Goal: Information Seeking & Learning: Learn about a topic

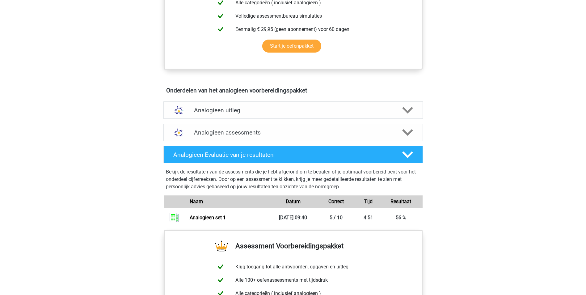
scroll to position [278, 0]
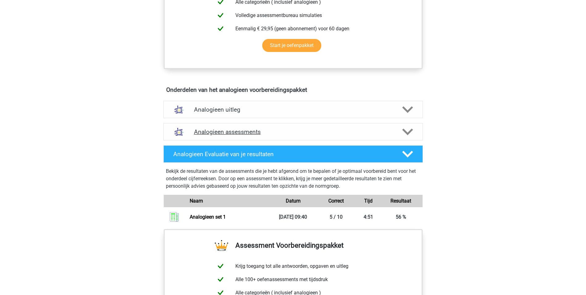
click at [232, 131] on h4 "Analogieen assessments" at bounding box center [293, 131] width 198 height 7
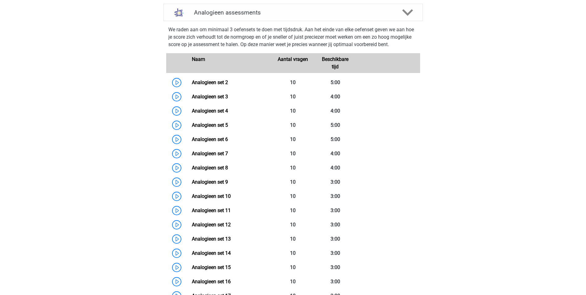
scroll to position [402, 0]
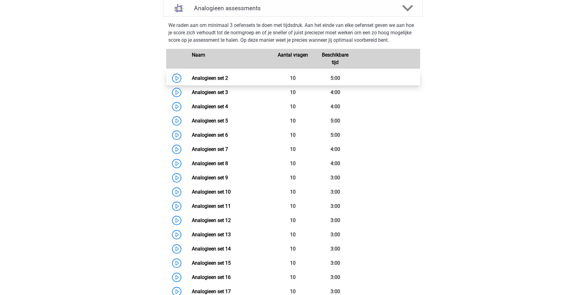
click at [219, 77] on link "Analogieen set 2" at bounding box center [210, 78] width 36 height 6
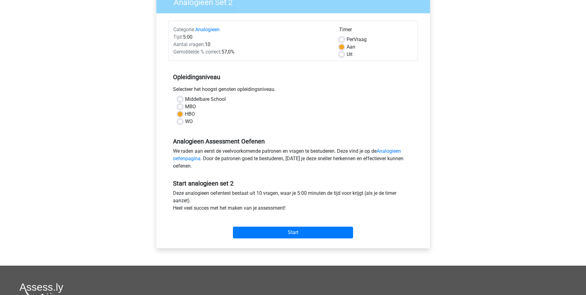
scroll to position [62, 0]
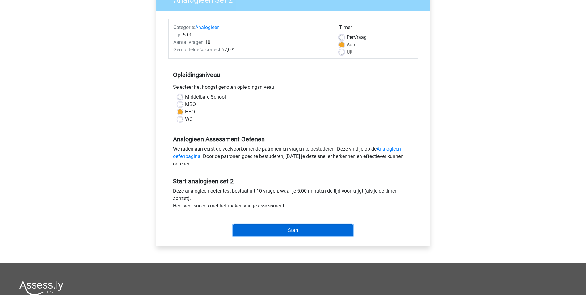
click at [291, 230] on input "Start" at bounding box center [293, 230] width 120 height 12
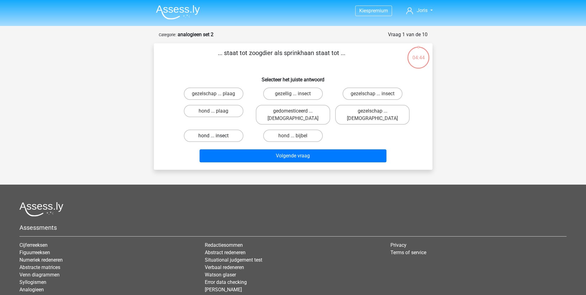
click at [225, 130] on label "hond ... insect" at bounding box center [214, 136] width 60 height 12
click at [218, 136] on input "hond ... insect" at bounding box center [216, 138] width 4 height 4
radio input "true"
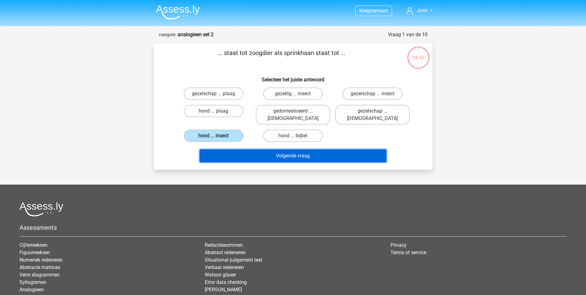
click at [300, 149] on button "Volgende vraag" at bounding box center [293, 155] width 187 height 13
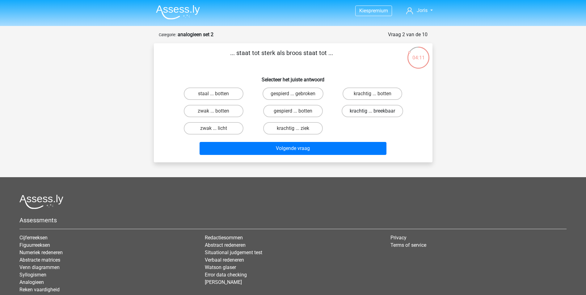
click at [358, 109] on label "krachtig ... breekbaar" at bounding box center [373, 111] width 62 height 12
click at [373, 111] on input "krachtig ... breekbaar" at bounding box center [375, 113] width 4 height 4
radio input "true"
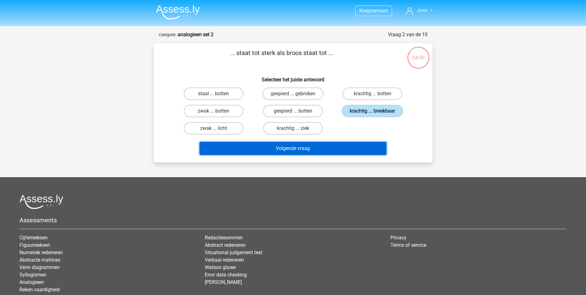
click at [292, 148] on button "Volgende vraag" at bounding box center [293, 148] width 187 height 13
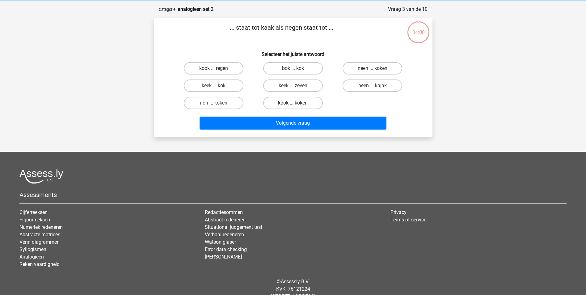
scroll to position [31, 0]
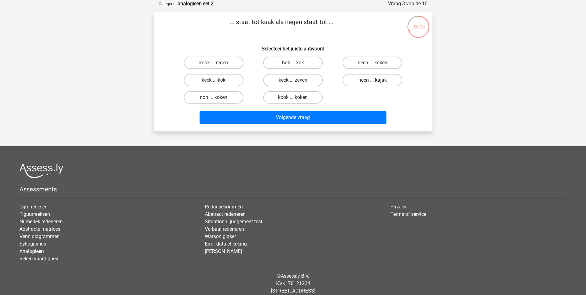
click at [384, 78] on label "neen ... kajak" at bounding box center [373, 80] width 60 height 12
click at [377, 80] on input "neen ... kajak" at bounding box center [375, 82] width 4 height 4
radio input "true"
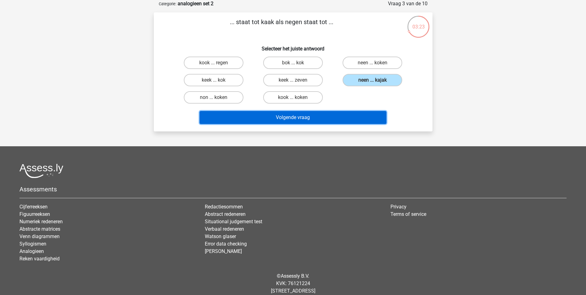
click at [318, 117] on button "Volgende vraag" at bounding box center [293, 117] width 187 height 13
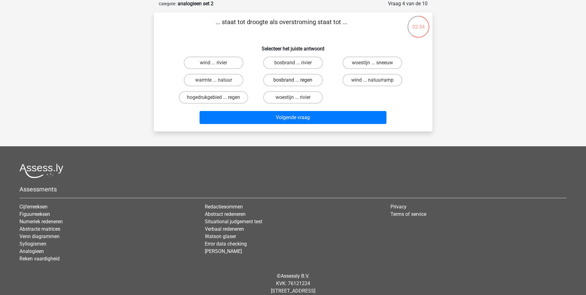
click at [278, 78] on label "bosbrand ... regen" at bounding box center [293, 80] width 60 height 12
click at [293, 80] on input "bosbrand ... regen" at bounding box center [295, 82] width 4 height 4
radio input "true"
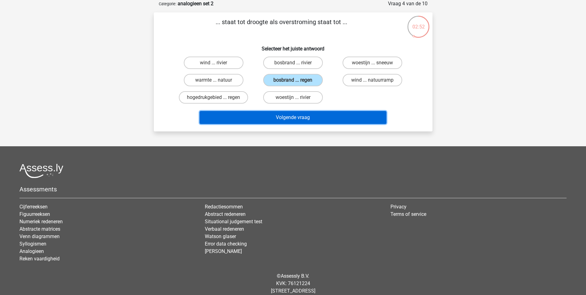
click at [286, 115] on button "Volgende vraag" at bounding box center [293, 117] width 187 height 13
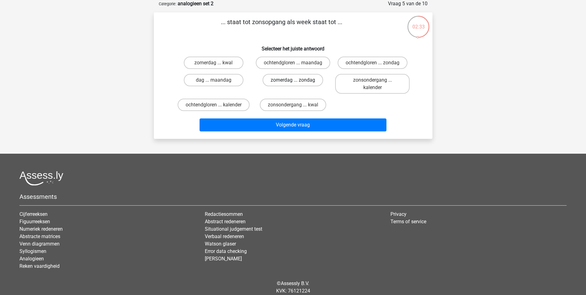
click at [290, 86] on label "zomerdag ... zondag" at bounding box center [293, 80] width 61 height 12
click at [293, 84] on input "zomerdag ... zondag" at bounding box center [295, 82] width 4 height 4
radio input "true"
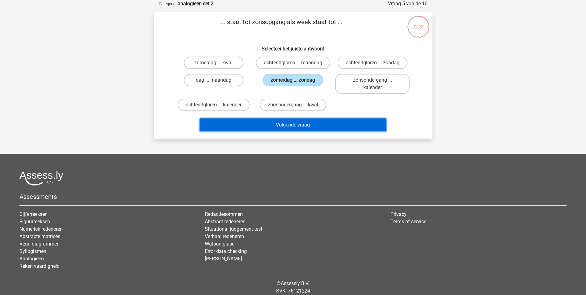
click at [291, 131] on button "Volgende vraag" at bounding box center [293, 124] width 187 height 13
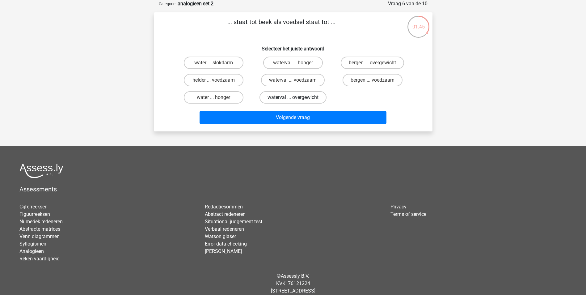
click at [272, 96] on label "waterval ... overgewicht" at bounding box center [293, 97] width 67 height 12
click at [293, 97] on input "waterval ... overgewicht" at bounding box center [295, 99] width 4 height 4
radio input "true"
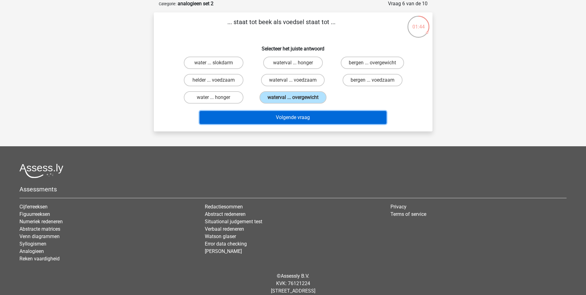
click at [286, 115] on button "Volgende vraag" at bounding box center [293, 117] width 187 height 13
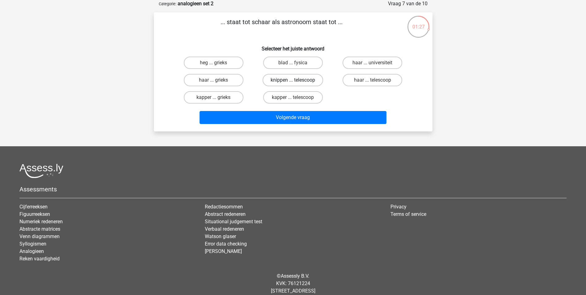
click at [273, 78] on label "knippen ... telescoop" at bounding box center [293, 80] width 61 height 12
click at [293, 80] on input "knippen ... telescoop" at bounding box center [295, 82] width 4 height 4
radio input "true"
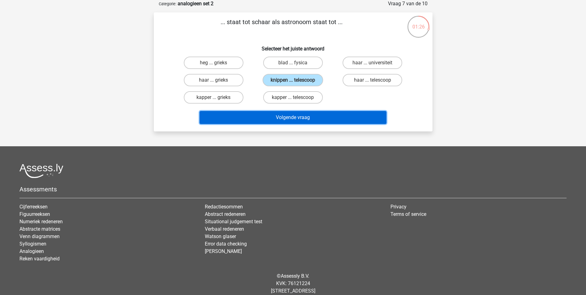
click at [291, 116] on button "Volgende vraag" at bounding box center [293, 117] width 187 height 13
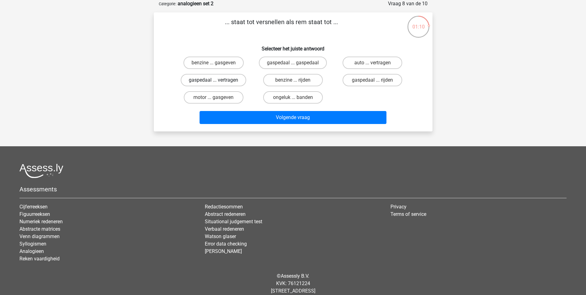
click at [227, 78] on label "gaspedaal ... vertragen" at bounding box center [214, 80] width 66 height 12
click at [218, 80] on input "gaspedaal ... vertragen" at bounding box center [216, 82] width 4 height 4
radio input "true"
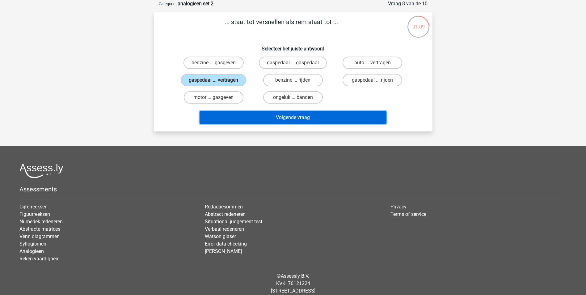
click at [299, 115] on button "Volgende vraag" at bounding box center [293, 117] width 187 height 13
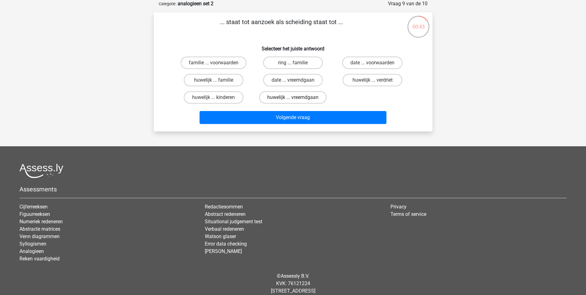
click at [297, 96] on label "huwelijk ... vreemdgaan" at bounding box center [292, 97] width 67 height 12
click at [297, 97] on input "huwelijk ... vreemdgaan" at bounding box center [295, 99] width 4 height 4
radio input "true"
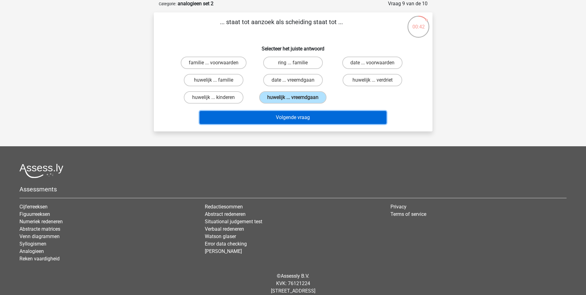
click at [300, 116] on button "Volgende vraag" at bounding box center [293, 117] width 187 height 13
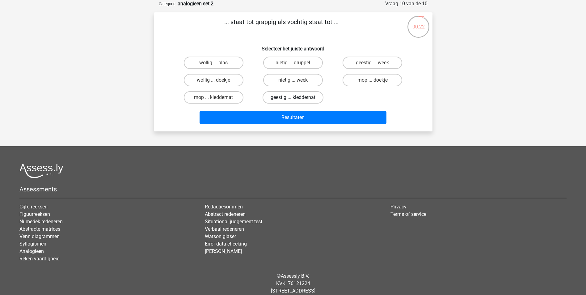
click at [304, 95] on label "geestig ... kleddernat" at bounding box center [293, 97] width 61 height 12
click at [297, 97] on input "geestig ... kleddernat" at bounding box center [295, 99] width 4 height 4
radio input "true"
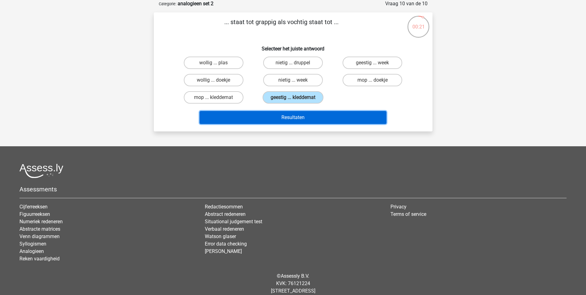
click at [297, 117] on button "Resultaten" at bounding box center [293, 117] width 187 height 13
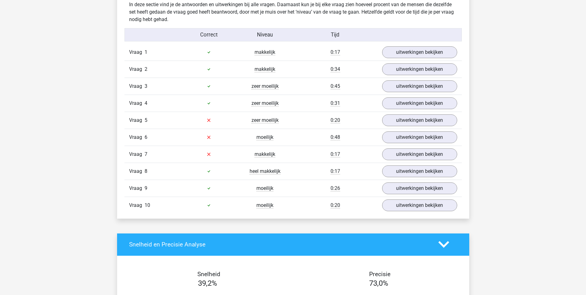
scroll to position [495, 0]
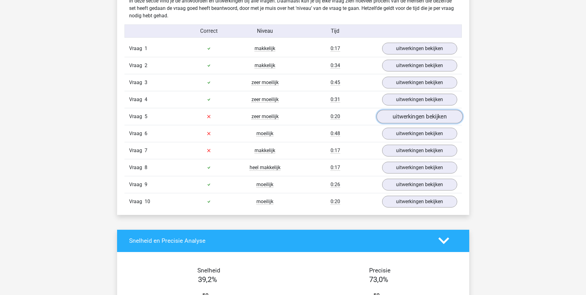
click at [413, 114] on link "uitwerkingen bekijken" at bounding box center [419, 117] width 86 height 14
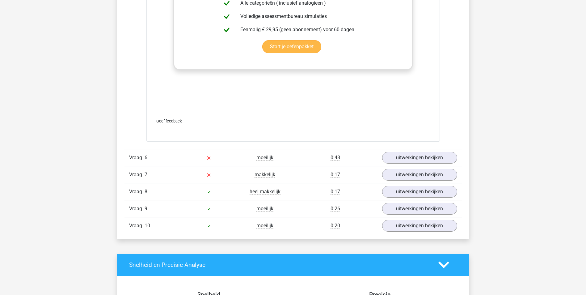
scroll to position [804, 0]
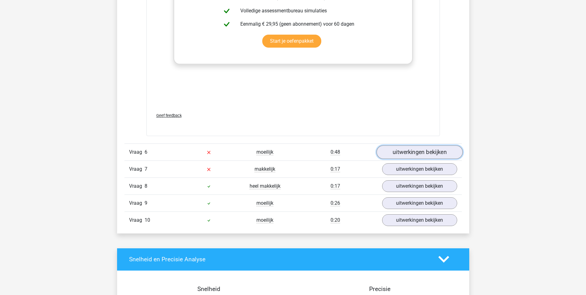
click at [426, 151] on link "uitwerkingen bekijken" at bounding box center [419, 152] width 86 height 14
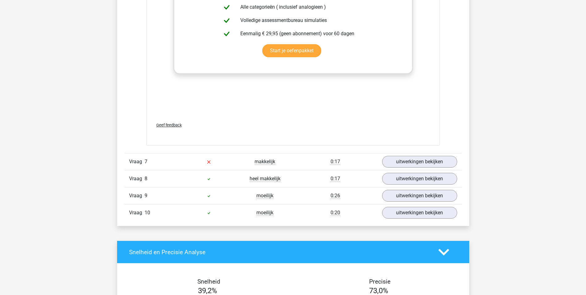
scroll to position [1144, 0]
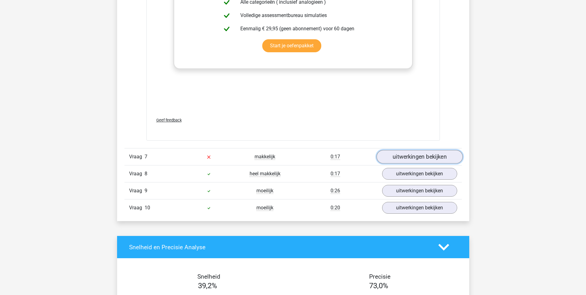
click at [423, 154] on link "uitwerkingen bekijken" at bounding box center [419, 157] width 86 height 14
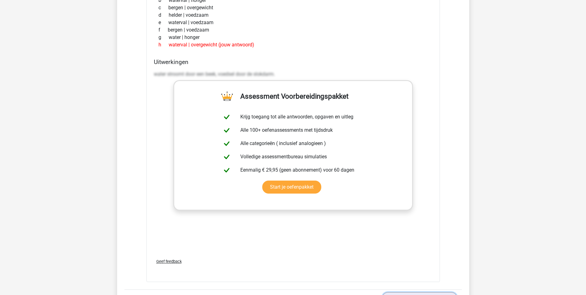
scroll to position [927, 0]
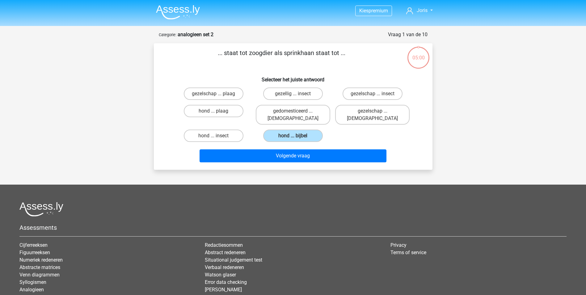
scroll to position [31, 0]
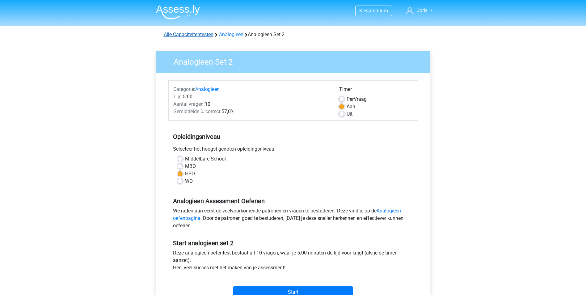
click at [179, 34] on link "Alle Capaciteitentesten" at bounding box center [189, 35] width 50 height 6
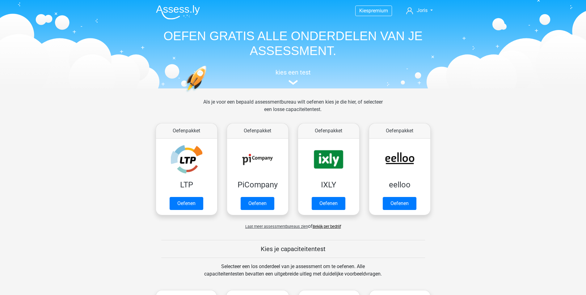
scroll to position [263, 0]
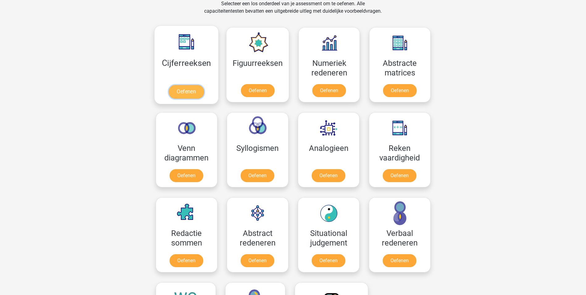
click at [186, 90] on link "Oefenen" at bounding box center [186, 92] width 35 height 14
